Goal: Check status

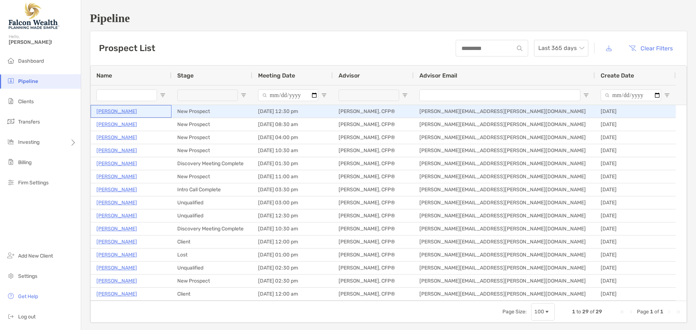
click at [120, 108] on p "[PERSON_NAME]" at bounding box center [116, 111] width 41 height 9
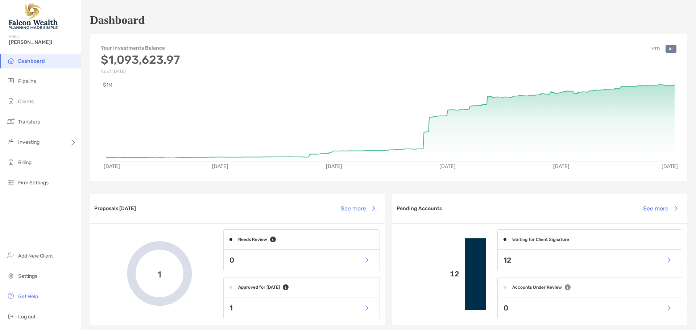
drag, startPoint x: 22, startPoint y: 83, endPoint x: 40, endPoint y: 72, distance: 20.7
click at [22, 83] on span "Pipeline" at bounding box center [27, 81] width 18 height 6
